Goal: Find specific page/section: Find specific page/section

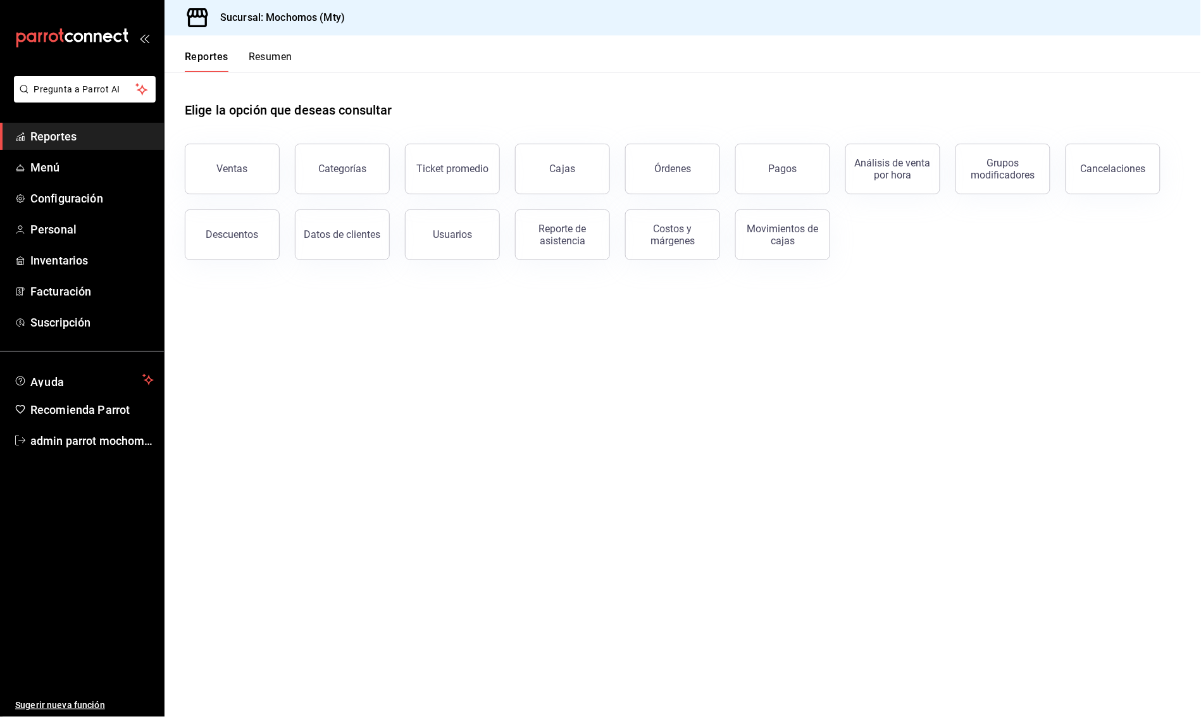
click at [286, 522] on main "Elige la opción que deseas consultar Ventas Categorías Ticket promedio Cajas Ór…" at bounding box center [683, 394] width 1037 height 645
click at [78, 230] on span "Personal" at bounding box center [91, 229] width 123 height 17
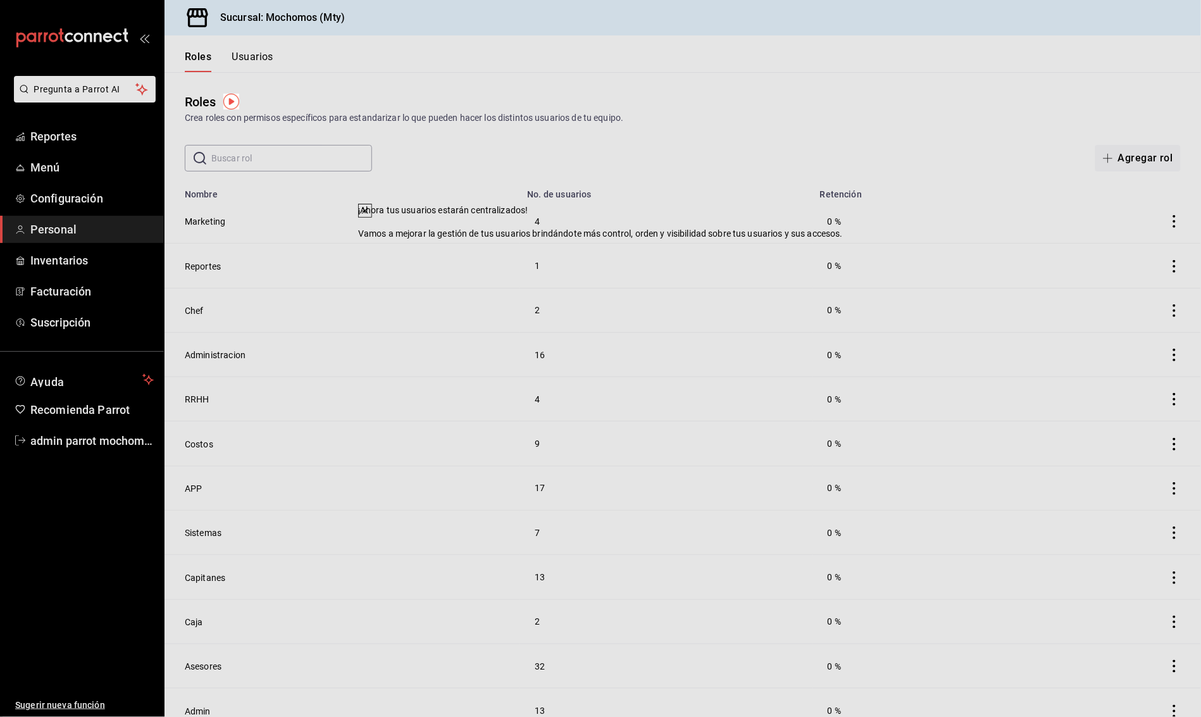
click at [368, 213] on icon at bounding box center [365, 210] width 5 height 5
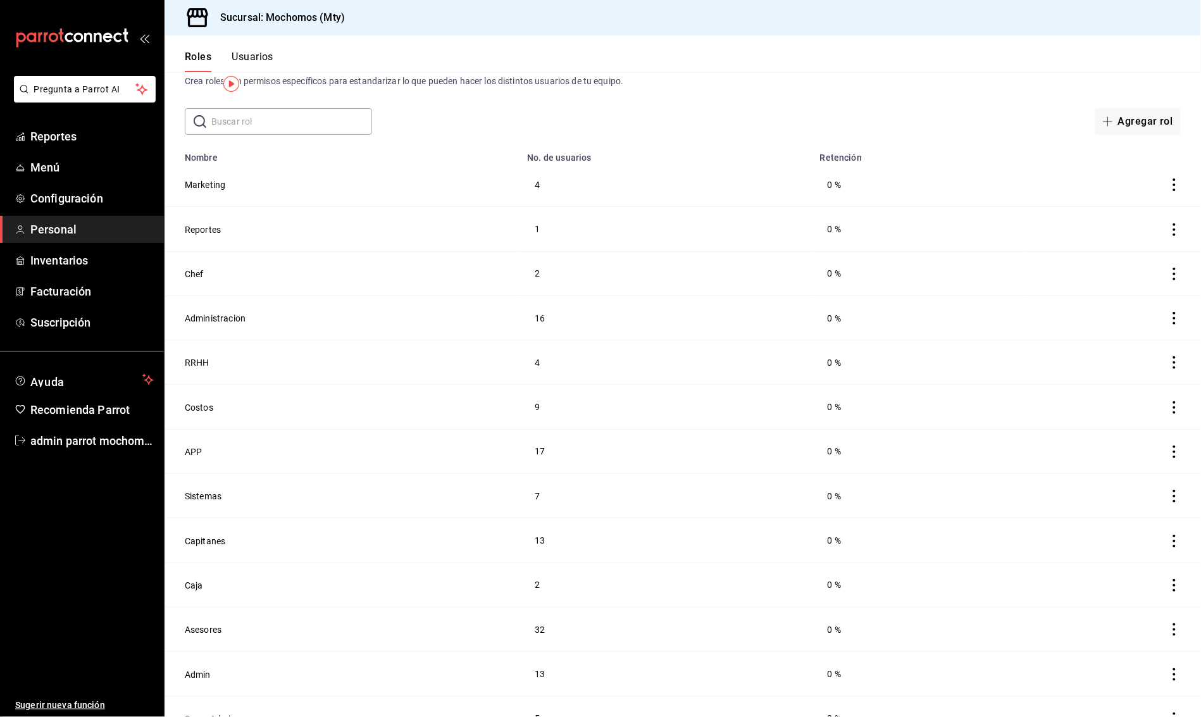
scroll to position [51, 0]
